Goal: Task Accomplishment & Management: Manage account settings

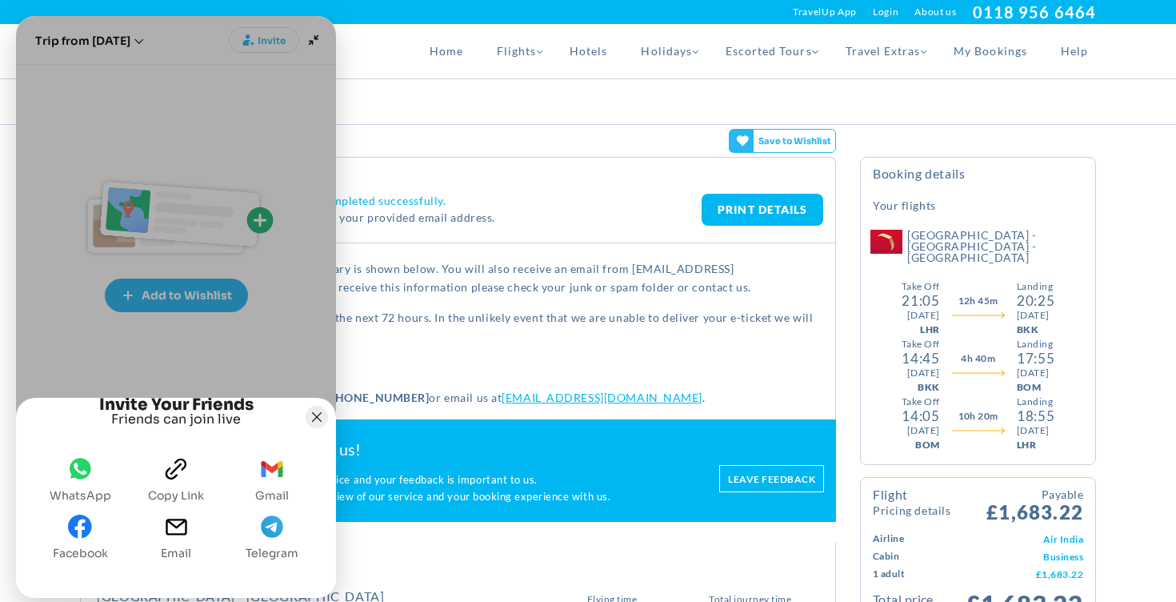
click at [312, 412] on icon "Joyned Window" at bounding box center [317, 417] width 10 height 10
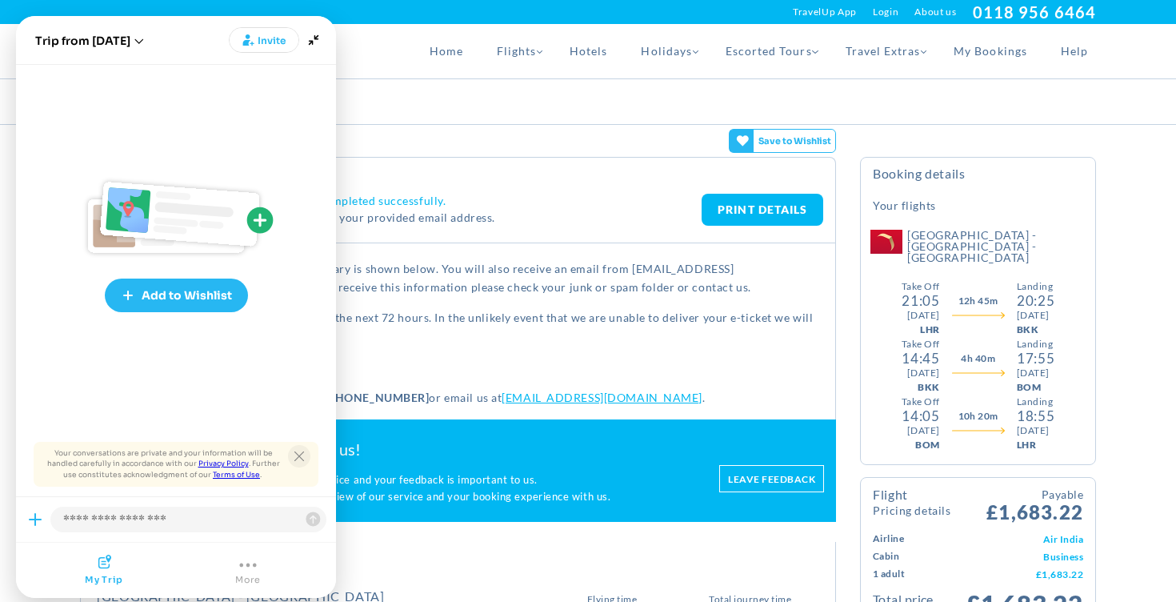
click at [298, 458] on icon "Close tooltip" at bounding box center [299, 456] width 10 height 10
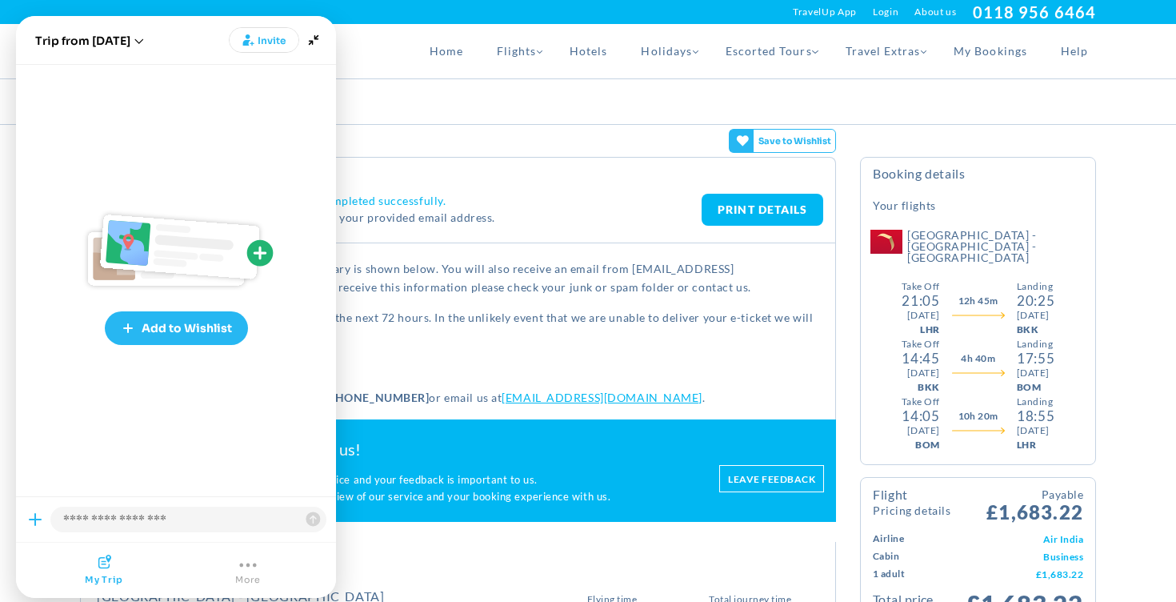
click at [482, 121] on div "Booking Summary" at bounding box center [588, 101] width 1040 height 45
click at [312, 34] on icon "Minimize" at bounding box center [313, 40] width 22 height 22
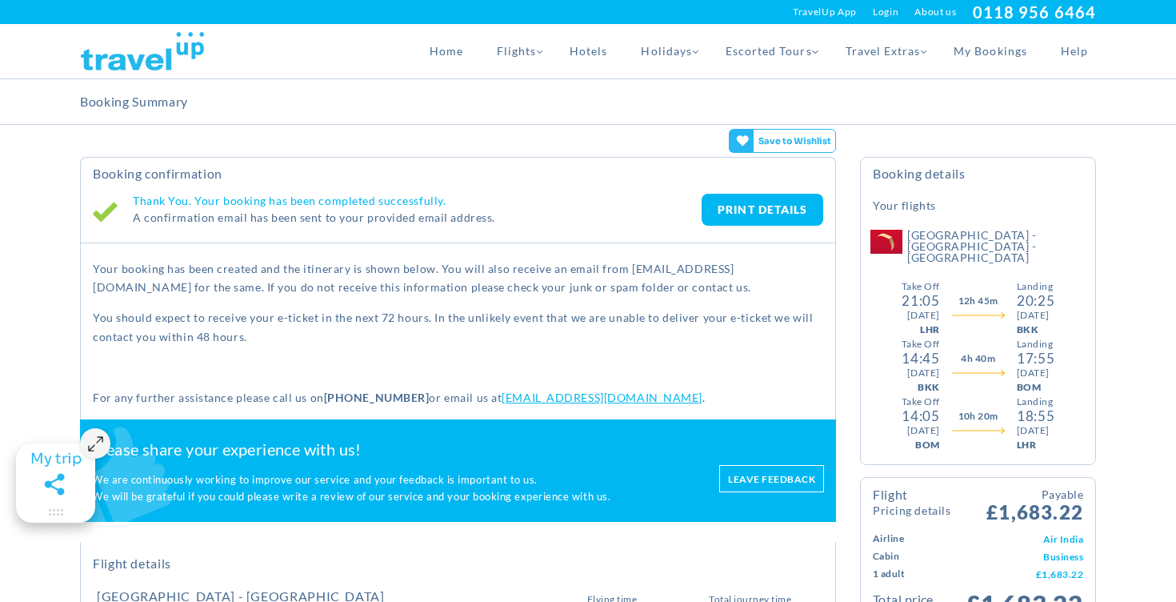
click at [57, 482] on icon "Maximize" at bounding box center [56, 484] width 32 height 29
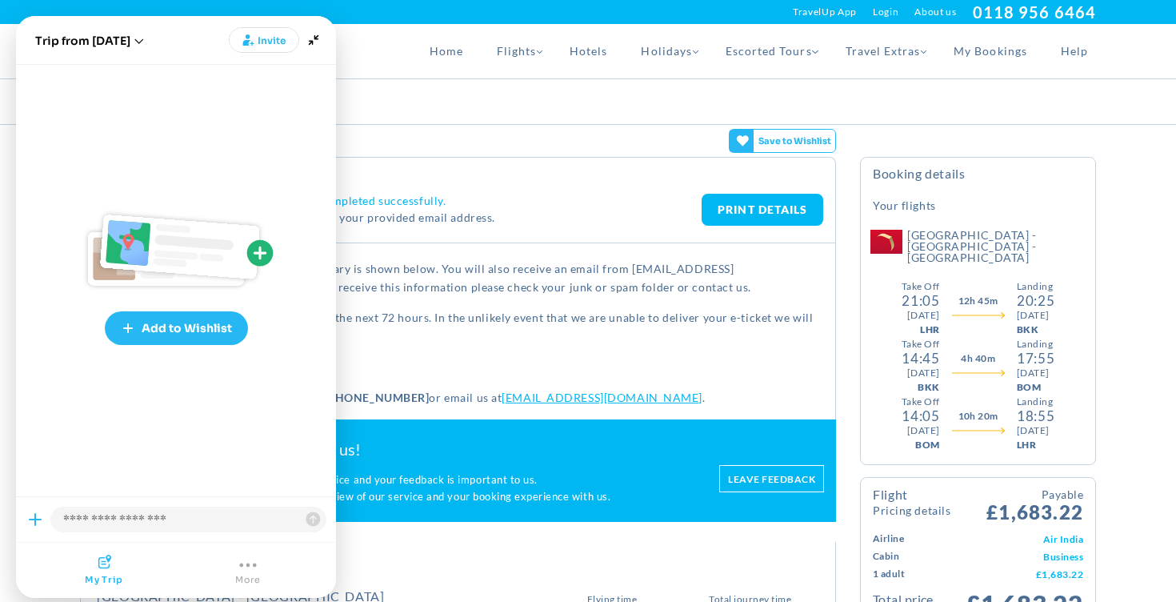
click at [88, 571] on button "My trip" at bounding box center [104, 569] width 38 height 31
click at [250, 571] on button "More" at bounding box center [248, 569] width 26 height 31
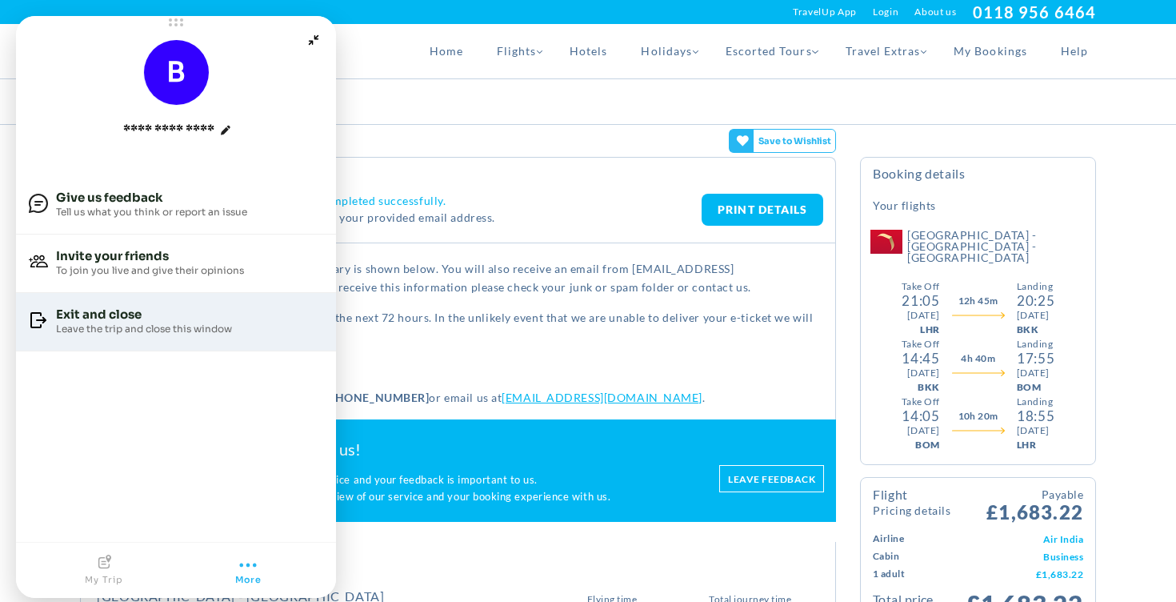
click at [119, 328] on div "Leave the trip and close this window" at bounding box center [144, 329] width 176 height 14
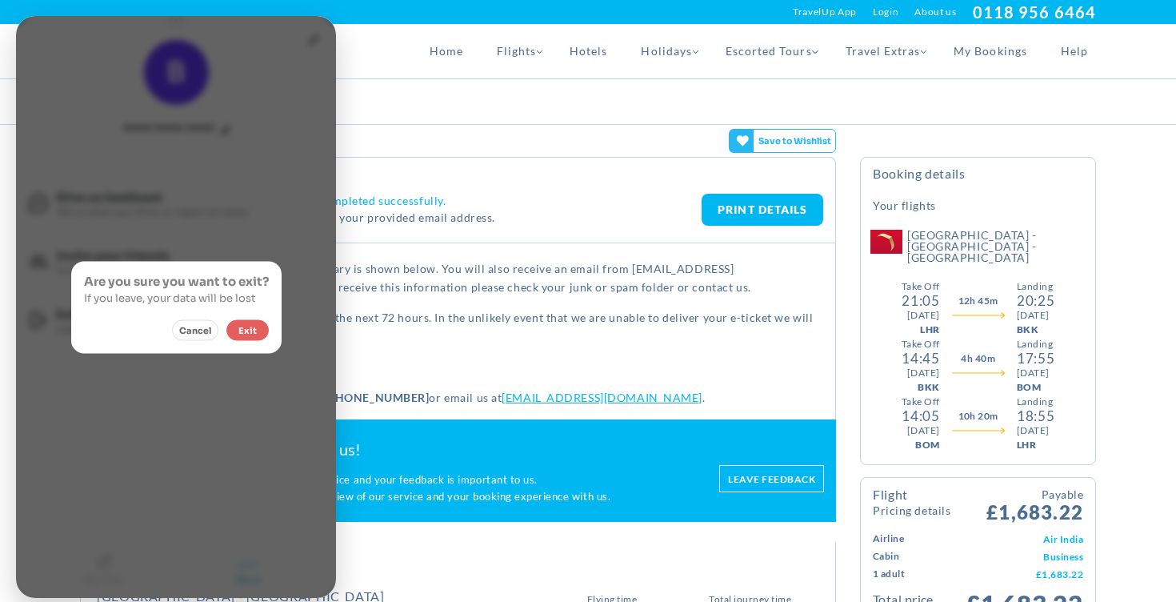
click at [248, 324] on button "Exit" at bounding box center [247, 329] width 42 height 21
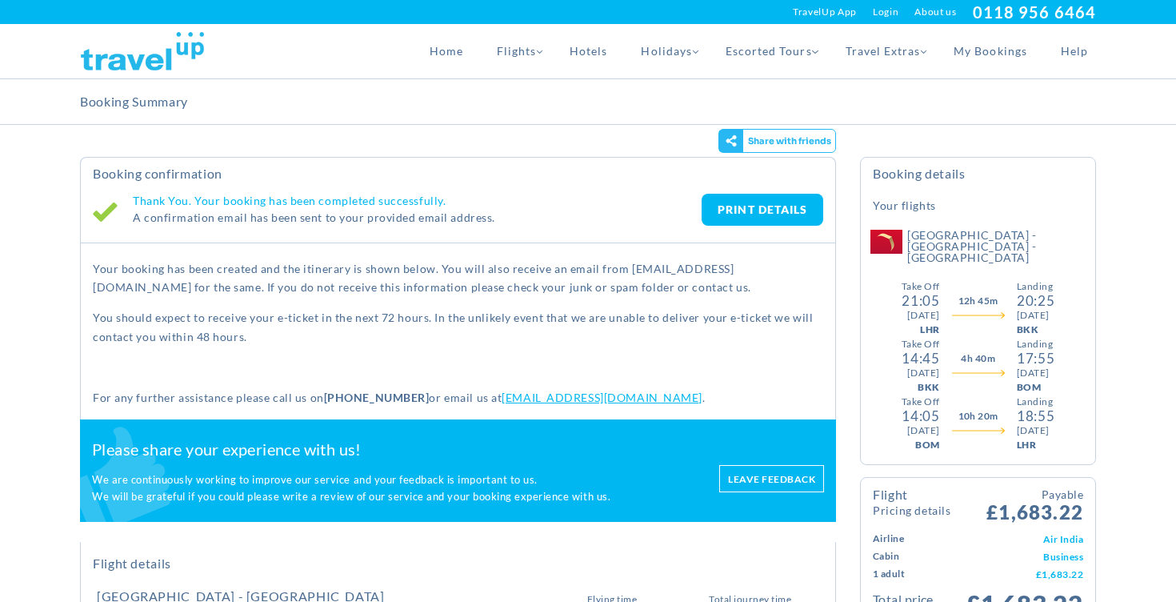
click at [248, 324] on p "You should expect to receive your e-ticket in the next 72 hours. In the unlikel…" at bounding box center [458, 327] width 730 height 38
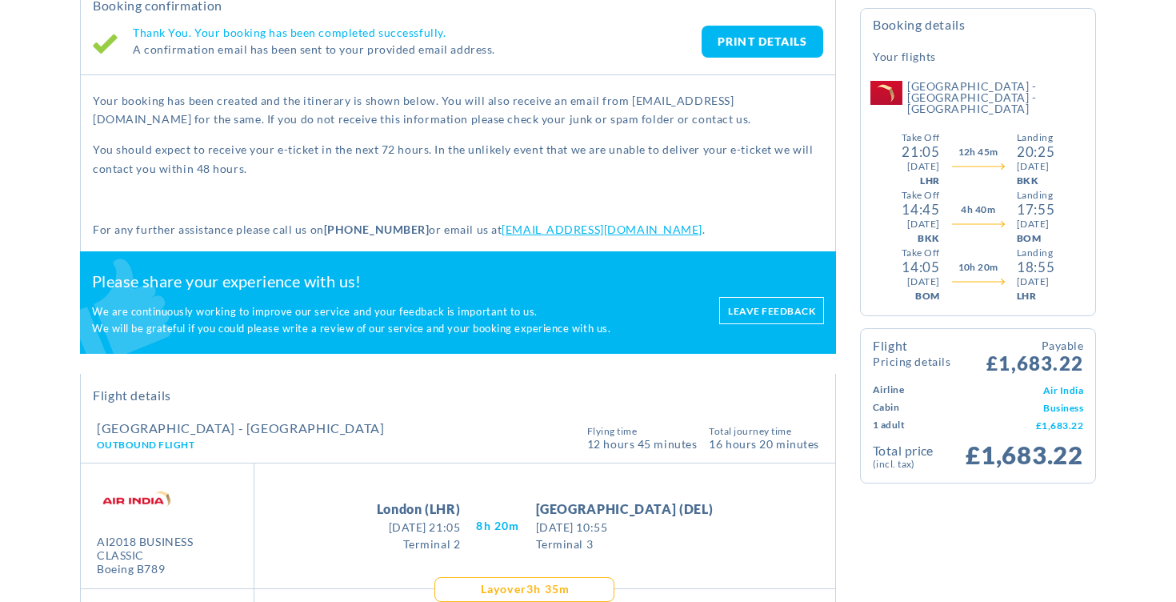
scroll to position [162, 0]
